Goal: Transaction & Acquisition: Purchase product/service

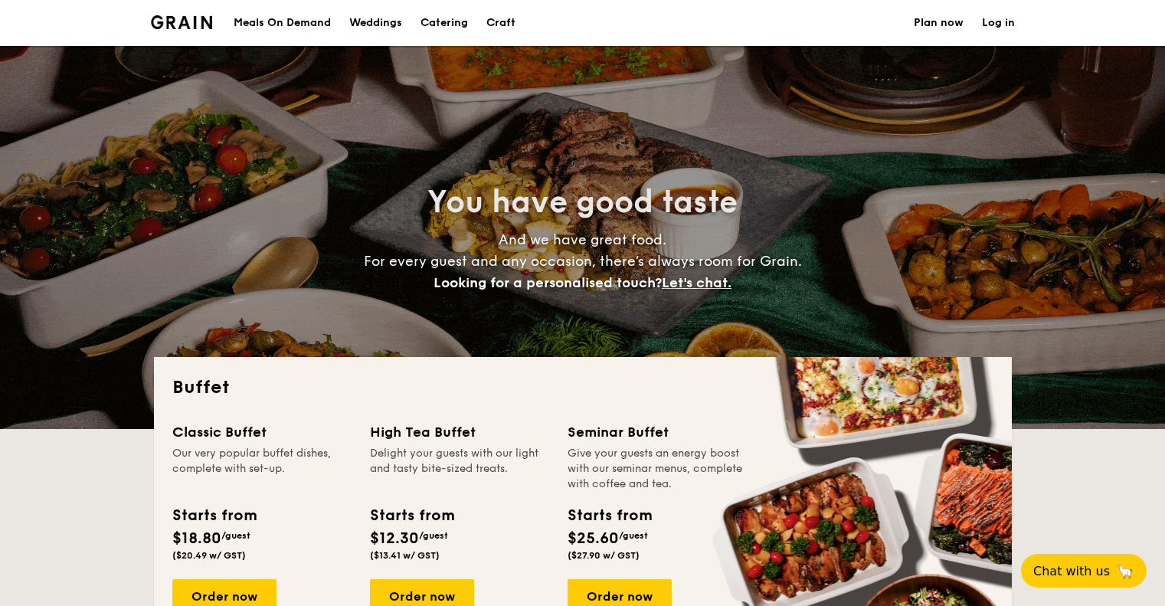
select select
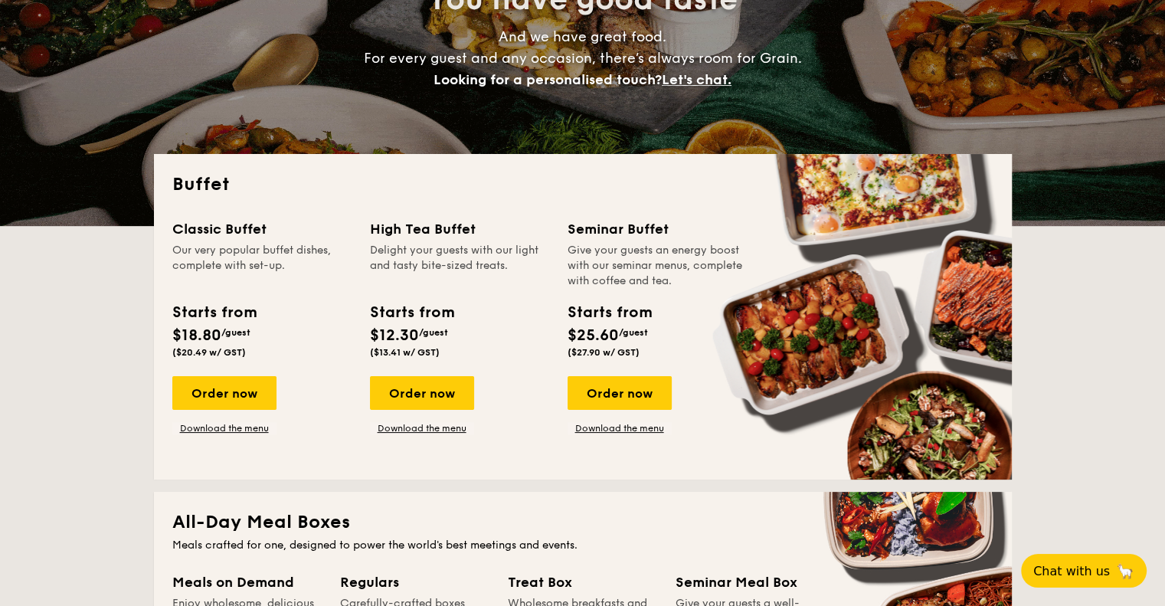
scroll to position [230, 0]
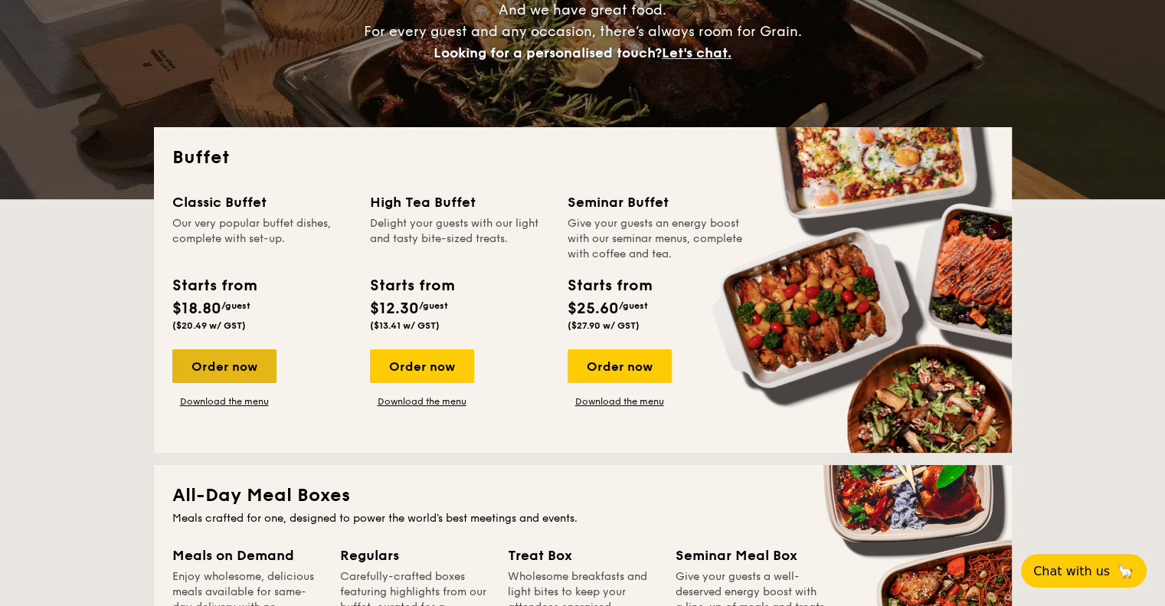
click at [239, 373] on div "Order now" at bounding box center [224, 366] width 104 height 34
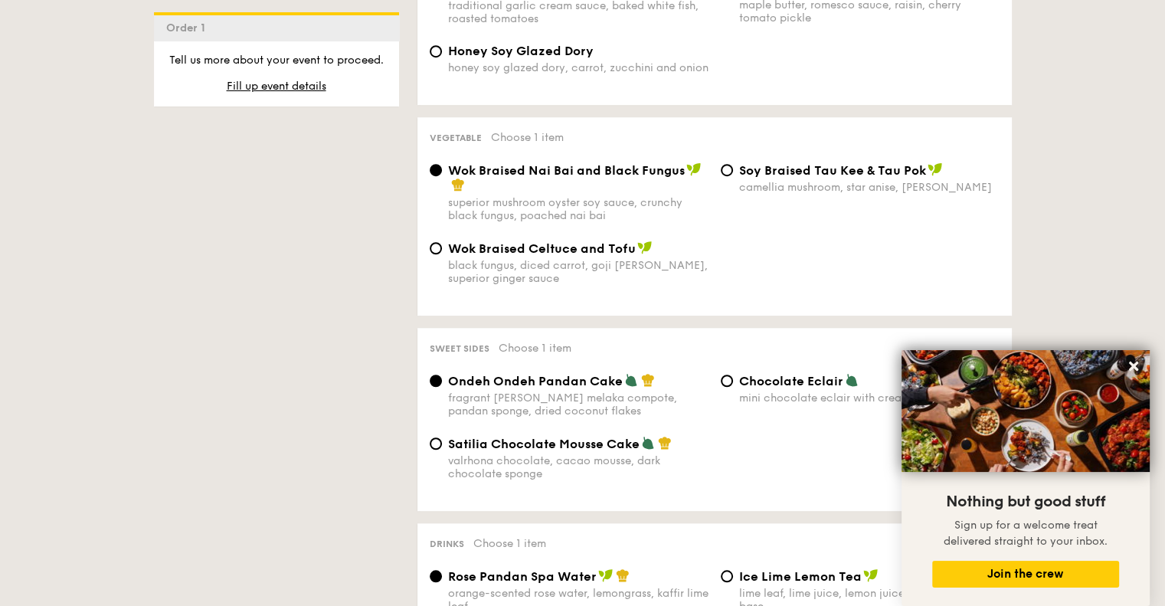
scroll to position [1073, 0]
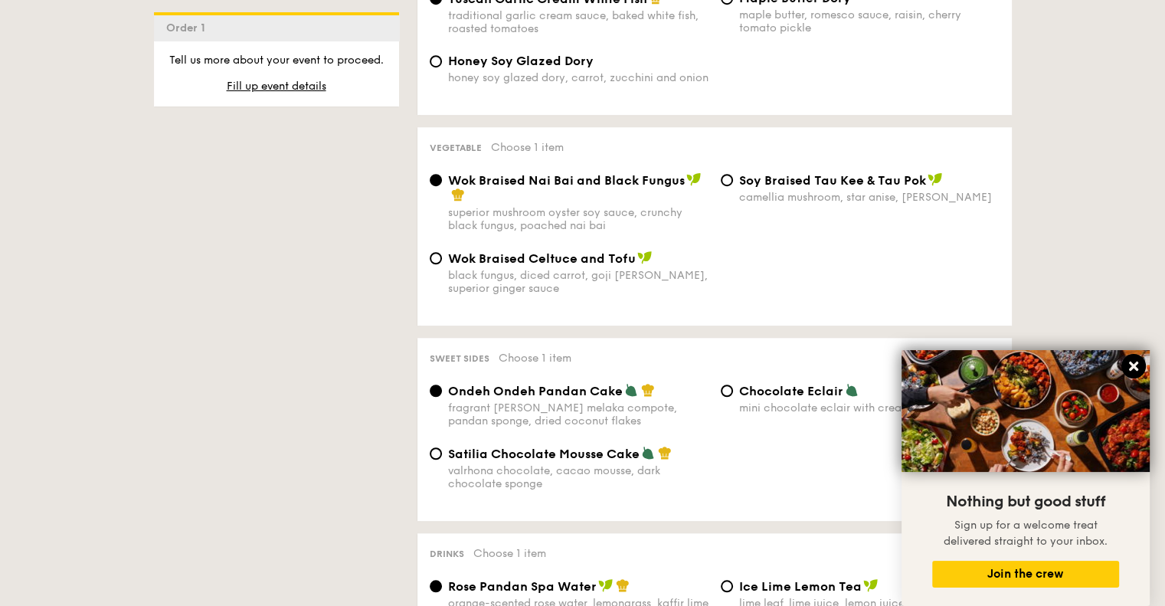
click at [1135, 358] on button at bounding box center [1134, 366] width 25 height 25
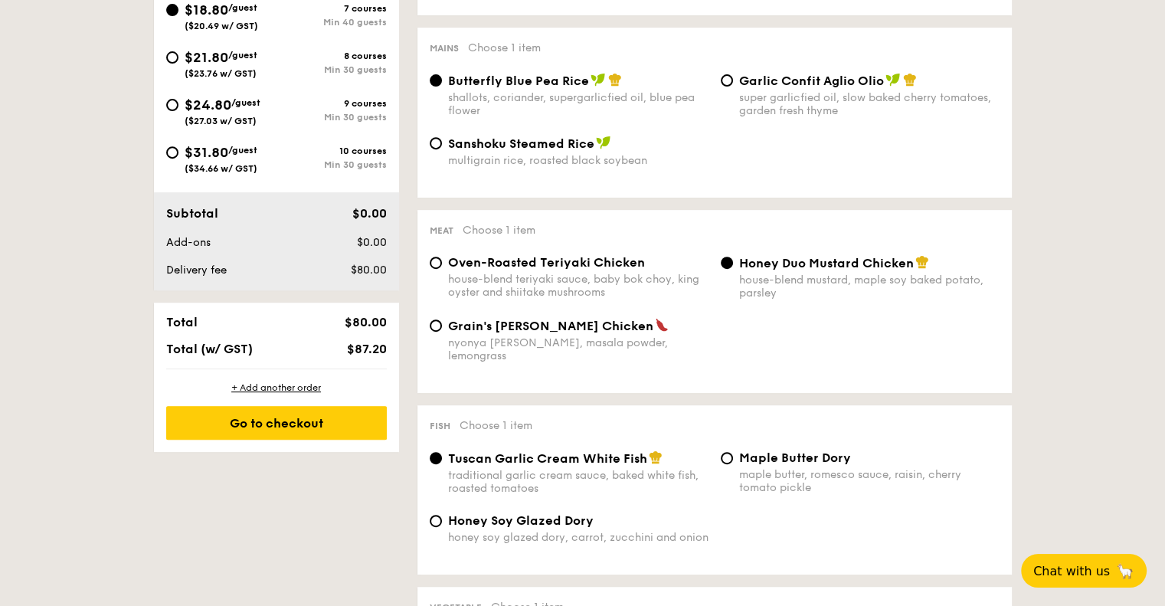
scroll to position [306, 0]
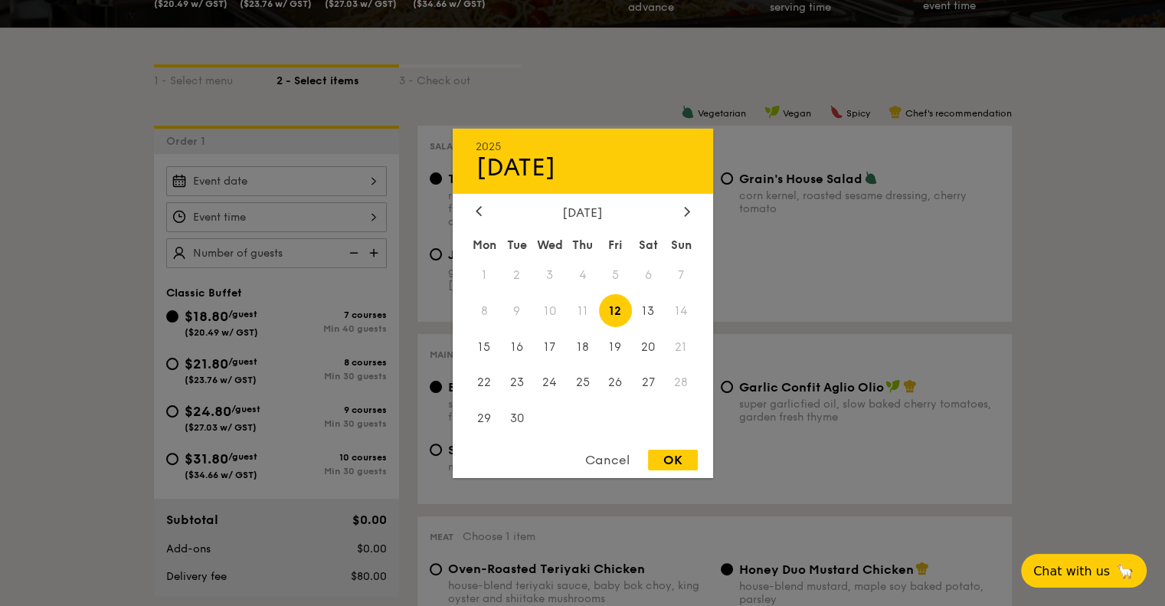
click at [297, 195] on div "2025 Sep [DATE] Tue Wed Thu Fri Sat Sun 1 2 3 4 5 6 7 8 9 10 11 12 13 14 15 16 …" at bounding box center [276, 181] width 221 height 30
click at [683, 218] on div "[DATE] Mon Tue Wed Thu Fri Sat Sun 1 2 3 4 5 6 7 8 9 10 11 12 13 14 15 16 17 18…" at bounding box center [583, 321] width 261 height 233
click at [685, 211] on icon at bounding box center [687, 211] width 6 height 10
click at [480, 421] on span "27" at bounding box center [484, 418] width 33 height 33
click at [660, 458] on div "OK" at bounding box center [673, 460] width 50 height 21
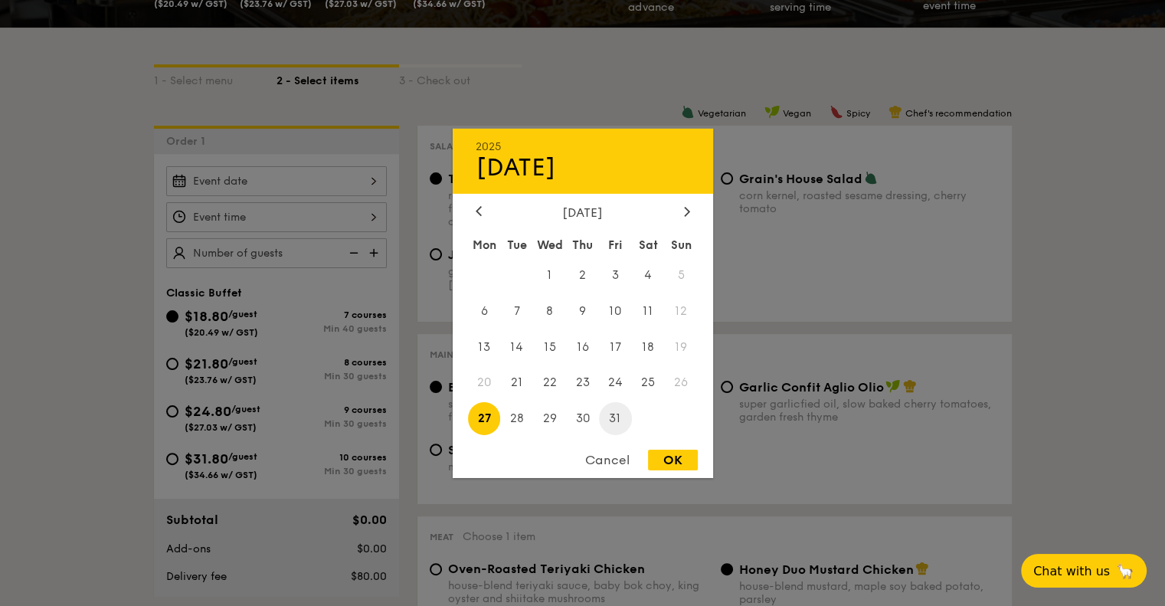
type input "[DATE]"
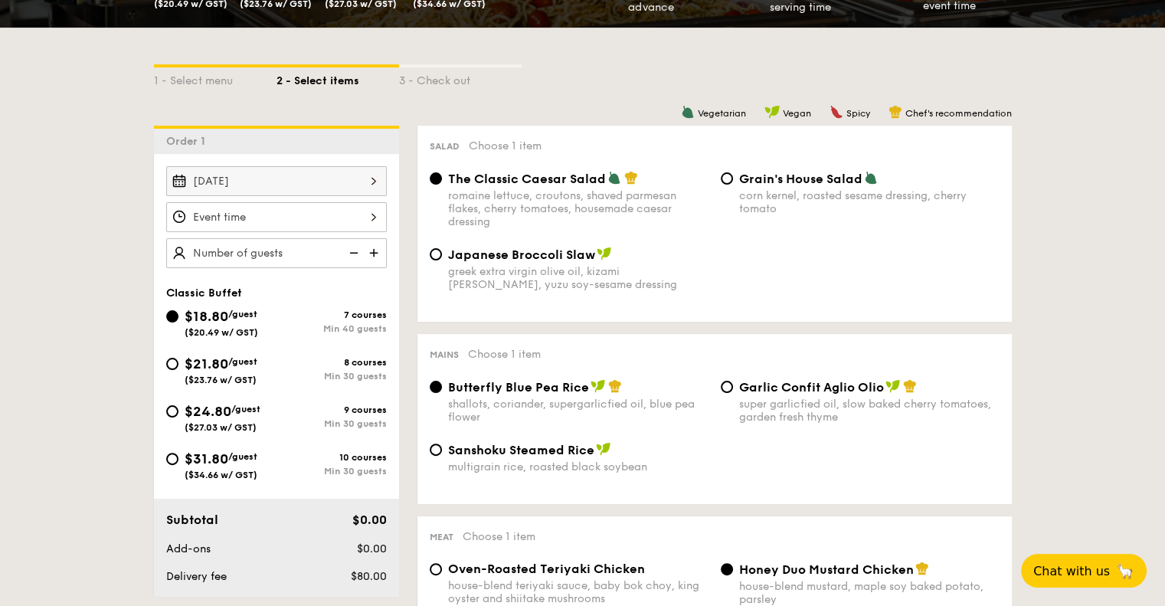
click at [367, 221] on div at bounding box center [276, 217] width 221 height 30
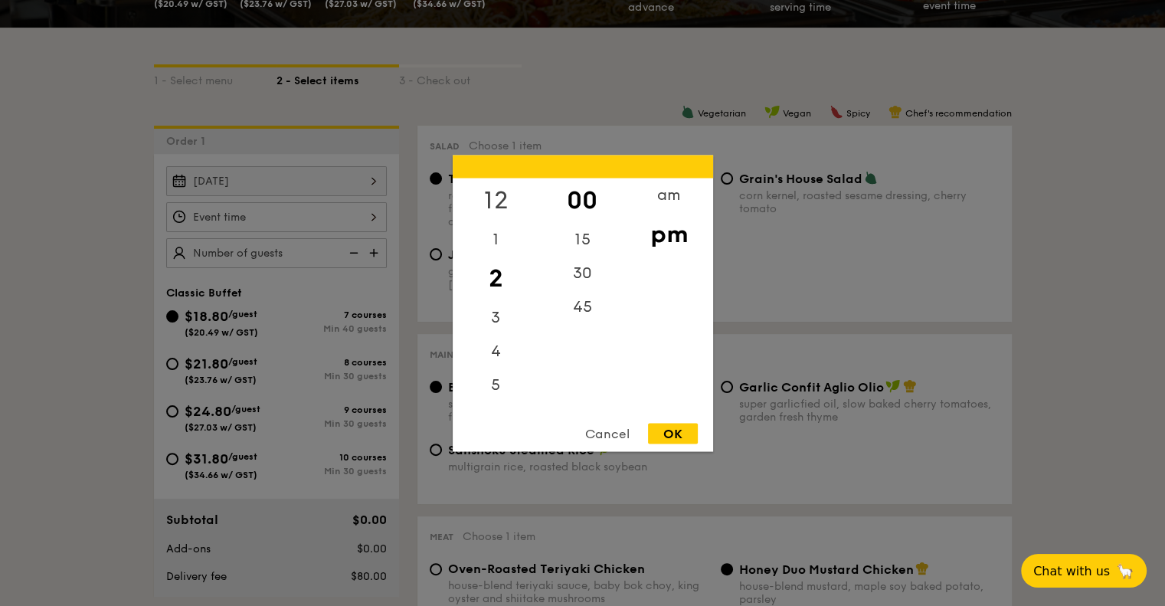
click at [502, 197] on div "12" at bounding box center [496, 200] width 87 height 44
click at [498, 279] on div "2" at bounding box center [496, 278] width 87 height 44
click at [677, 438] on div "OK" at bounding box center [673, 433] width 50 height 21
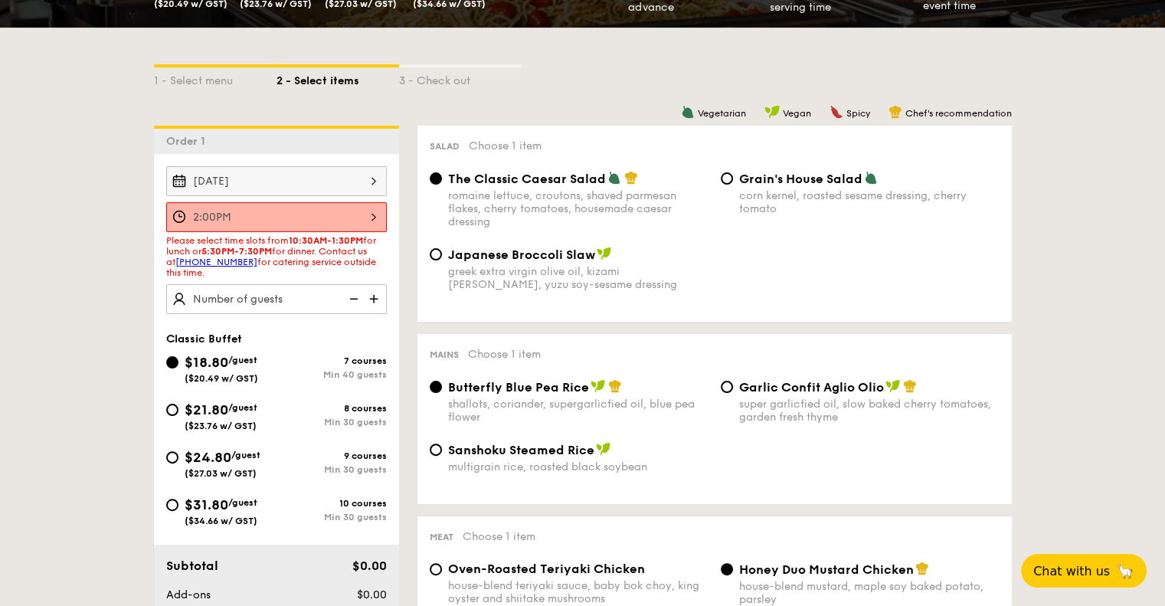
click at [369, 211] on div "2:00PM" at bounding box center [276, 217] width 221 height 30
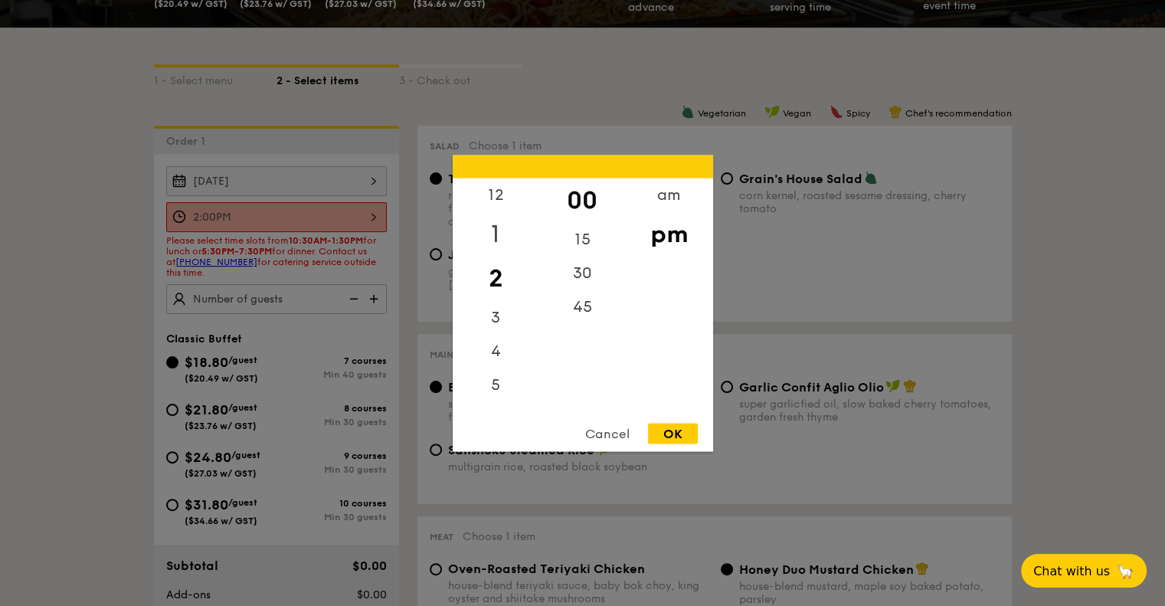
click at [495, 234] on div "1" at bounding box center [496, 233] width 87 height 44
click at [584, 287] on div "30" at bounding box center [582, 278] width 87 height 44
click at [680, 431] on div "OK" at bounding box center [673, 433] width 50 height 21
type input "1:30PM"
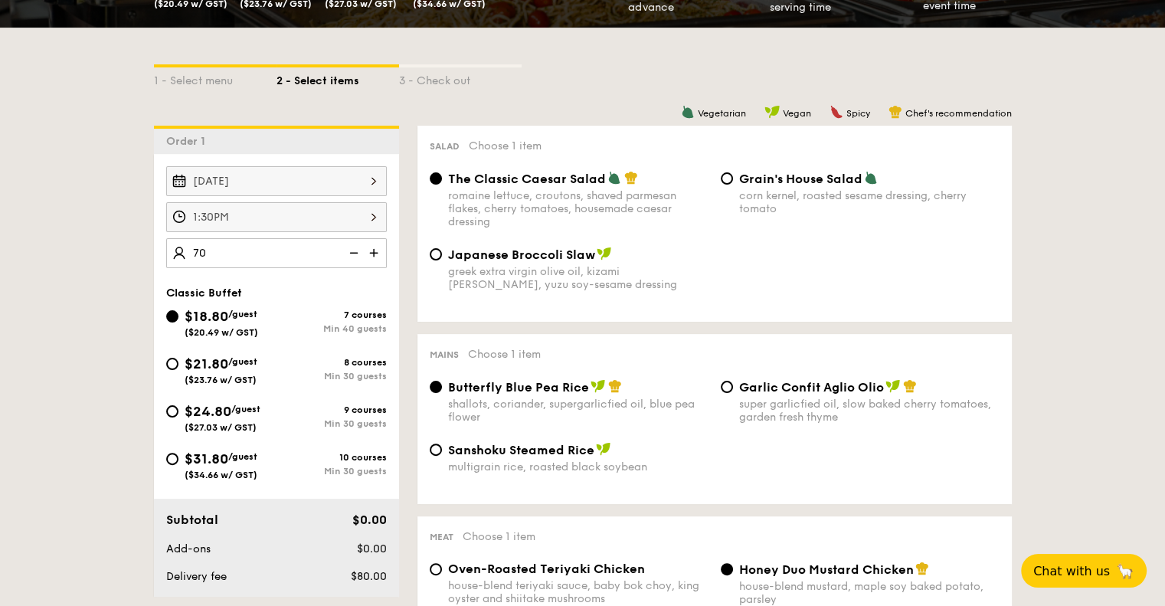
type input "70 guests"
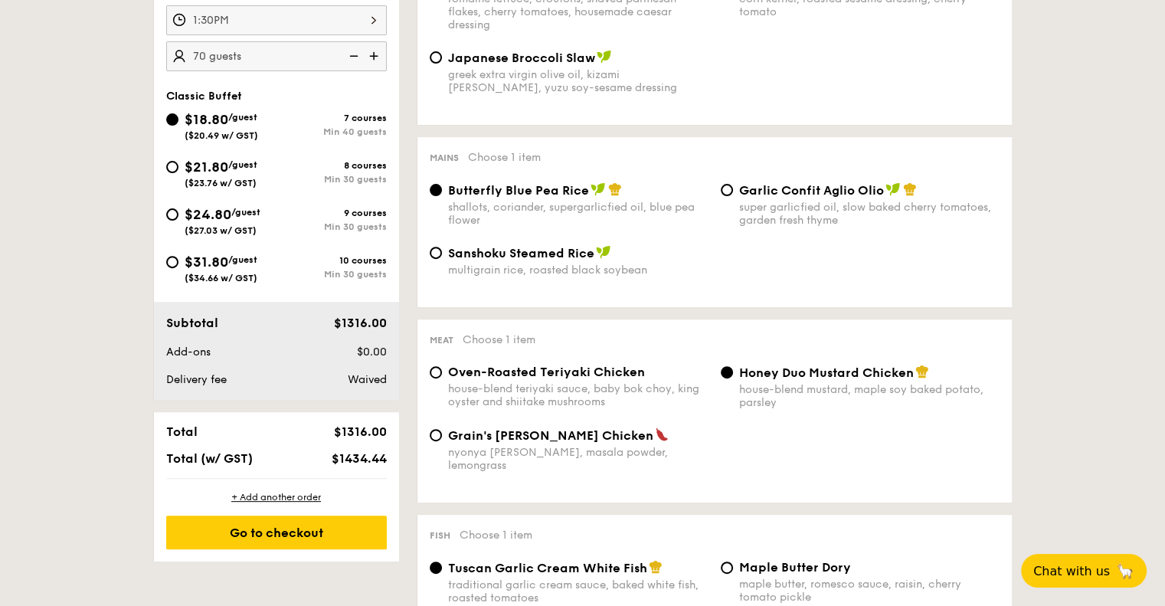
scroll to position [536, 0]
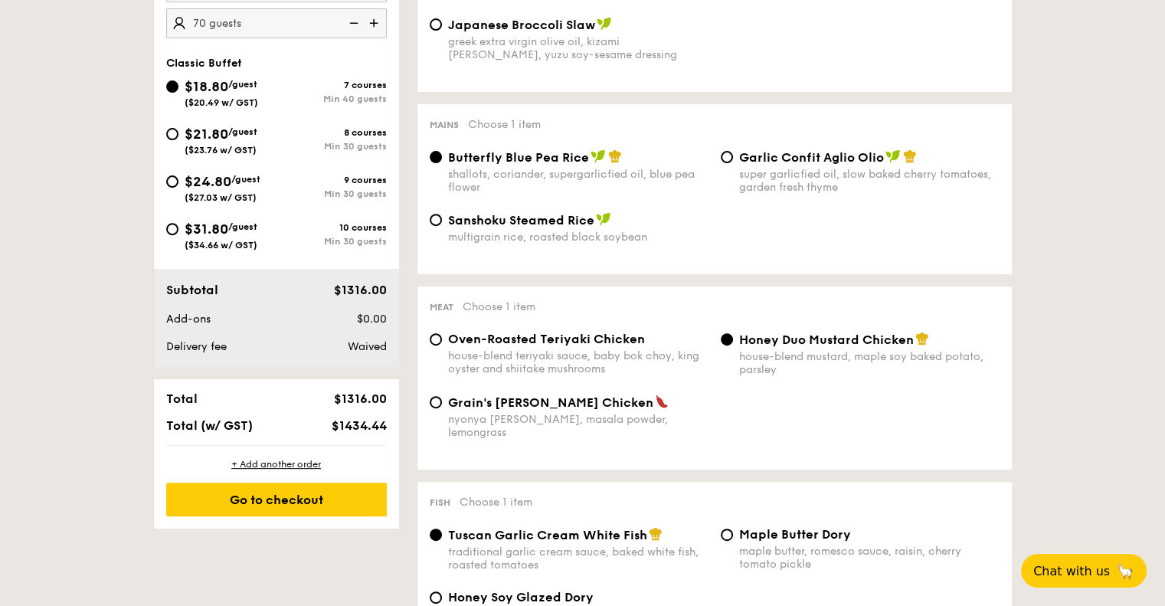
click at [467, 346] on span "Oven-Roasted Teriyaki Chicken" at bounding box center [546, 339] width 197 height 15
click at [442, 346] on input "Oven-Roasted Teriyaki Chicken house-blend teriyaki sauce, baby bok choy, king o…" at bounding box center [436, 339] width 12 height 12
radio input "true"
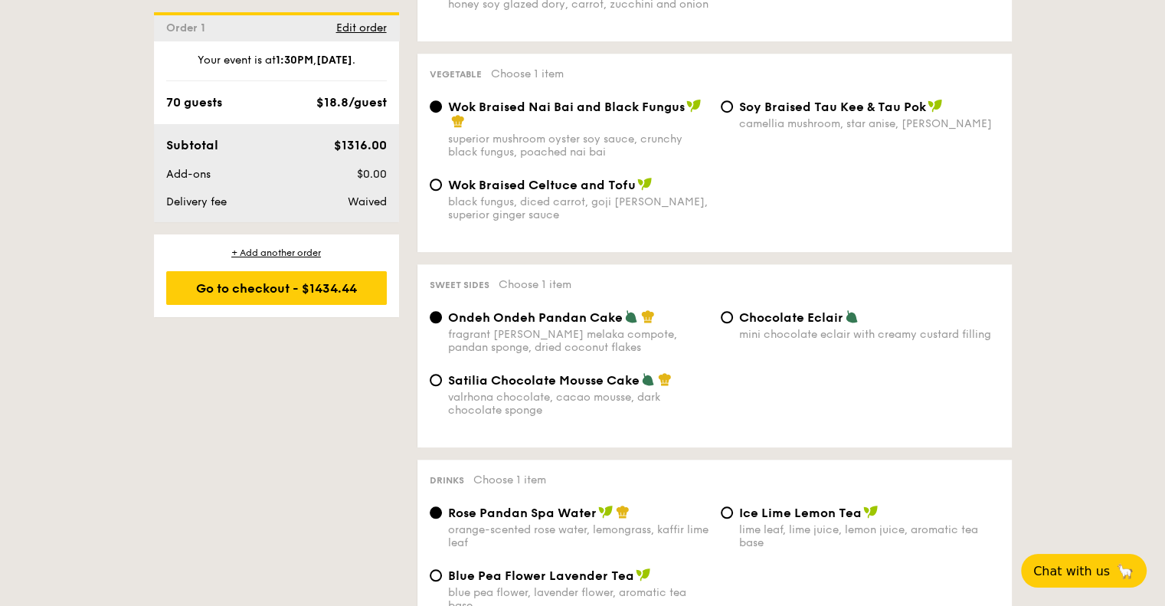
scroll to position [1149, 0]
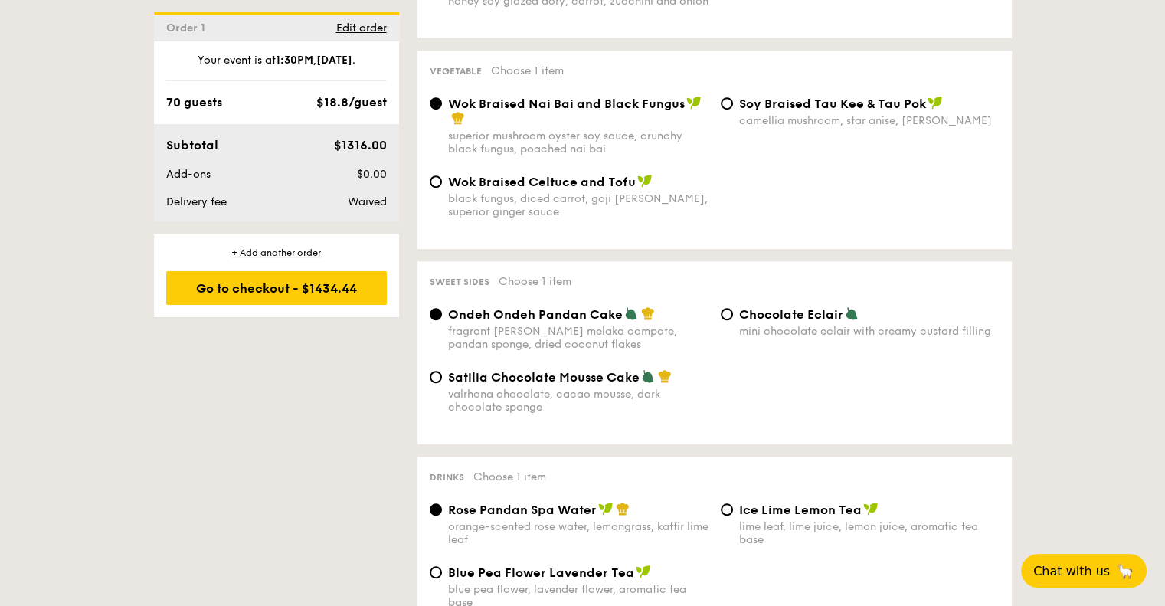
click at [762, 312] on span "Chocolate Eclair" at bounding box center [791, 314] width 104 height 15
click at [733, 312] on input "Chocolate Eclair mini chocolate eclair with creamy custard filling" at bounding box center [727, 314] width 12 height 12
radio input "true"
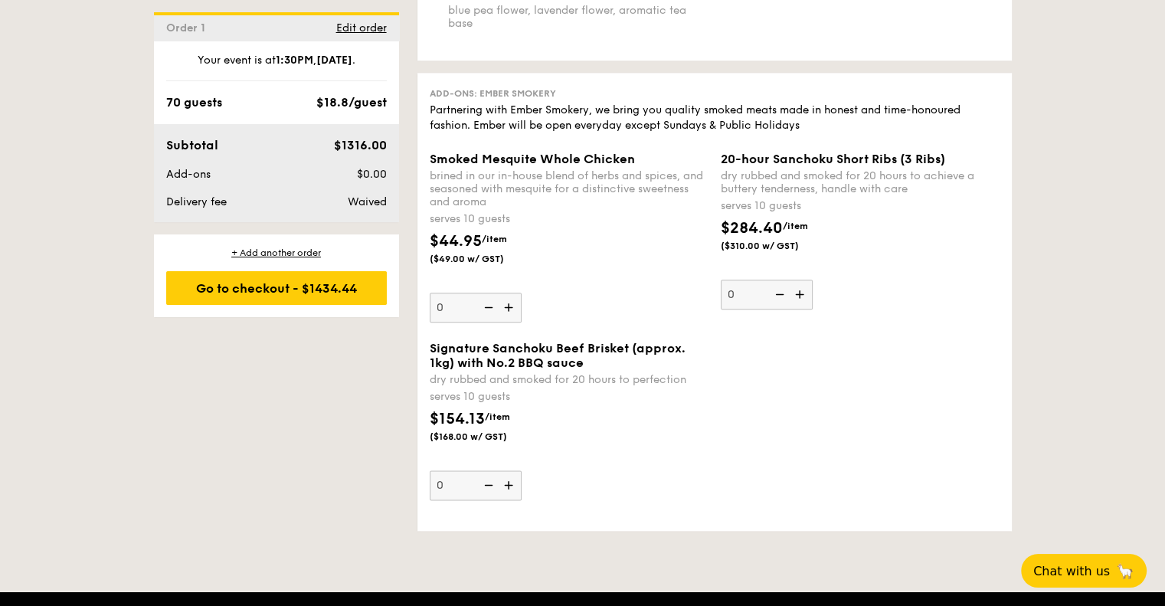
scroll to position [1762, 0]
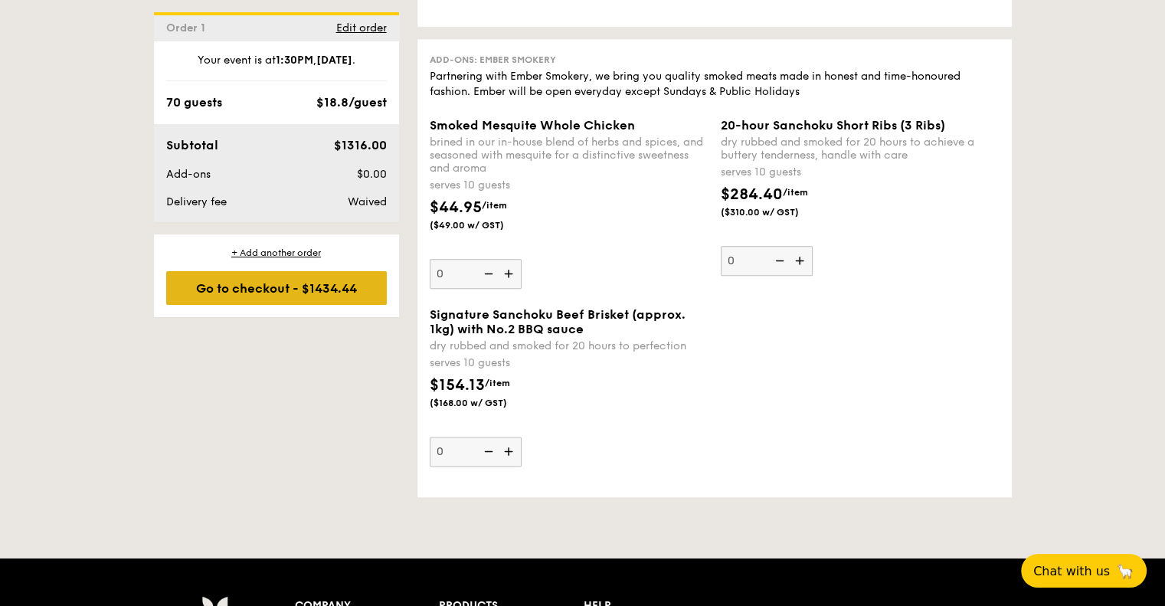
click at [337, 290] on div "Go to checkout - $1434.44" at bounding box center [276, 288] width 221 height 34
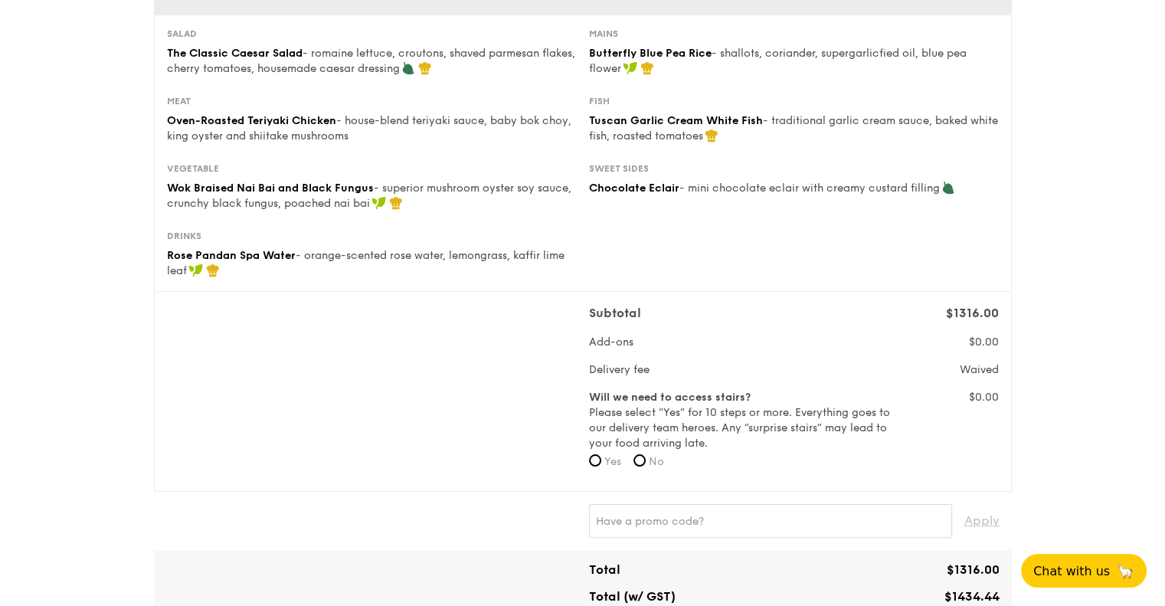
scroll to position [77, 0]
